Goal: Task Accomplishment & Management: Manage account settings

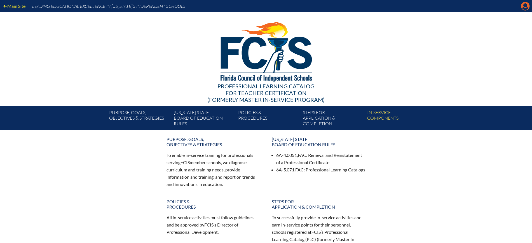
click at [522, 9] on icon "Manage Account" at bounding box center [524, 6] width 9 height 9
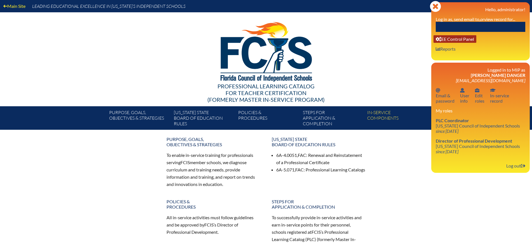
click at [470, 42] on link "User info EE Control Panel" at bounding box center [454, 39] width 43 height 8
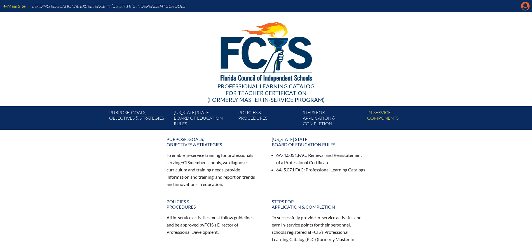
click at [525, 5] on icon "Manage Account" at bounding box center [524, 6] width 9 height 9
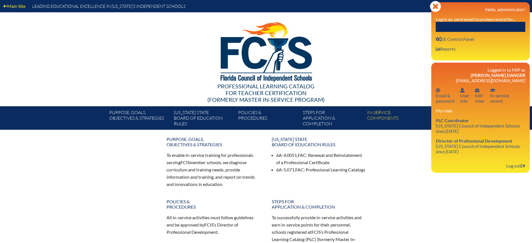
click at [507, 28] on input "text" at bounding box center [479, 27] width 89 height 10
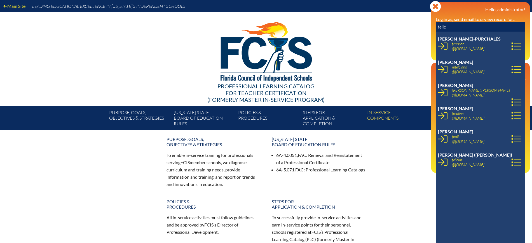
type input "felic"
click at [442, 114] on icon at bounding box center [443, 116] width 10 height 10
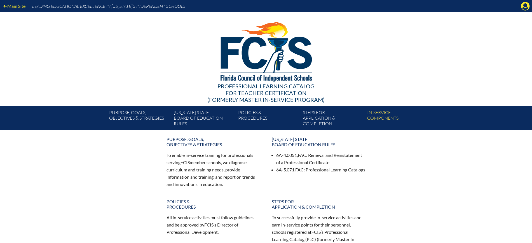
drag, startPoint x: 528, startPoint y: 6, endPoint x: 520, endPoint y: 12, distance: 9.9
click at [528, 6] on icon at bounding box center [525, 6] width 9 height 9
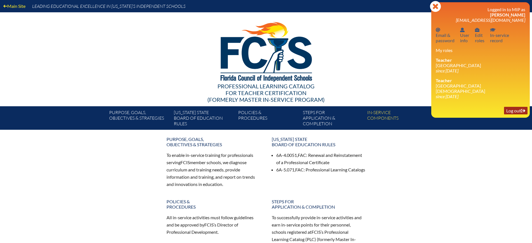
click at [511, 107] on link "Log out Log out" at bounding box center [515, 111] width 23 height 8
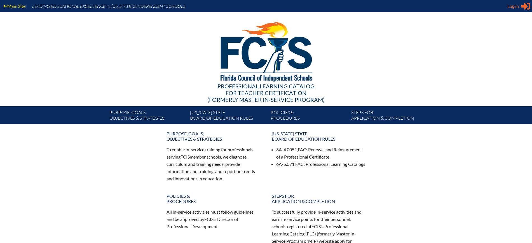
type input "[EMAIL_ADDRESS][DOMAIN_NAME]"
click at [513, 7] on span "Log in" at bounding box center [512, 6] width 11 height 7
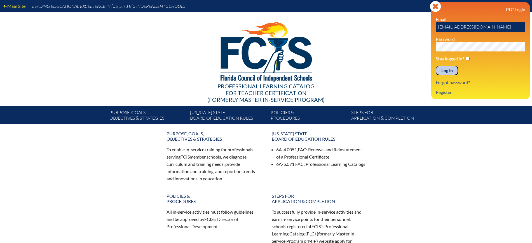
click at [448, 75] on div "PLC Login Email [EMAIL_ADDRESS][DOMAIN_NAME] Password Stay logged in? Log in Fo…" at bounding box center [479, 51] width 89 height 88
click at [446, 69] on input "Log in" at bounding box center [446, 71] width 22 height 10
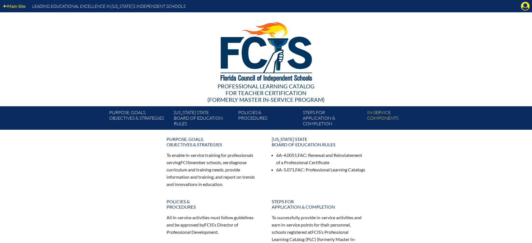
click at [525, 6] on icon "Manage Account" at bounding box center [524, 6] width 9 height 9
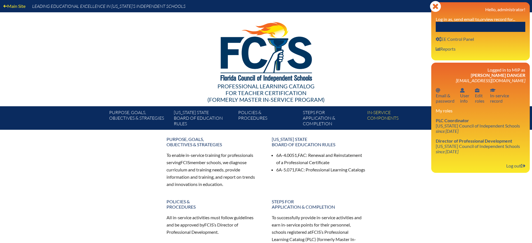
click at [494, 26] on input "text" at bounding box center [479, 27] width 89 height 10
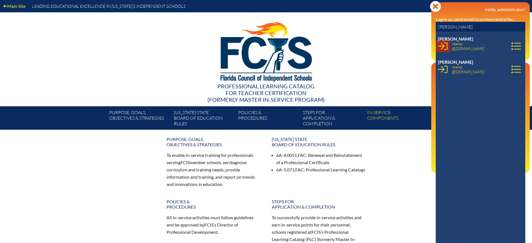
type input "nicole kem"
click at [441, 48] on icon at bounding box center [443, 46] width 10 height 10
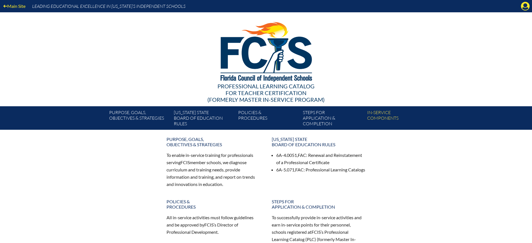
click at [523, 2] on icon "Manage account" at bounding box center [524, 6] width 9 height 9
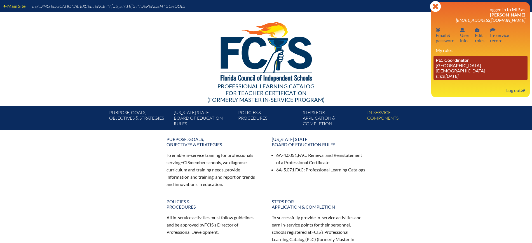
click at [455, 73] on icon "since [DATE]" at bounding box center [446, 75] width 23 height 5
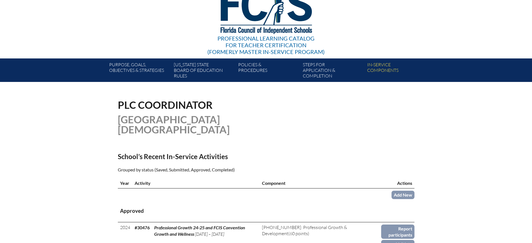
scroll to position [140, 0]
